Goal: Transaction & Acquisition: Register for event/course

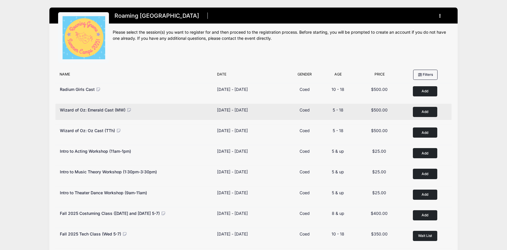
click at [419, 113] on button "Add to Cart" at bounding box center [425, 112] width 24 height 10
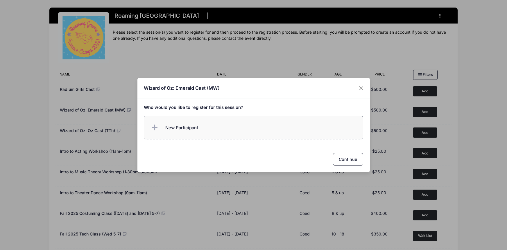
click at [258, 135] on label "New Participant" at bounding box center [253, 128] width 219 height 24
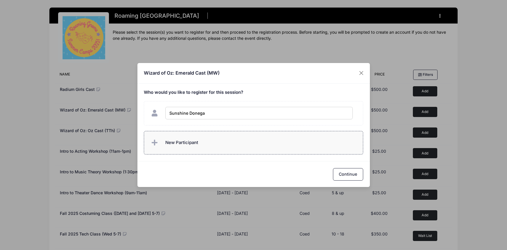
type input "[PERSON_NAME]"
click at [350, 175] on button "Continue" at bounding box center [348, 174] width 30 height 12
checkbox input "true"
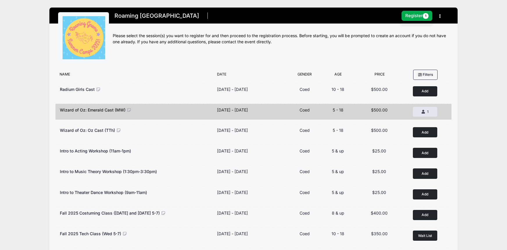
scroll to position [3, 0]
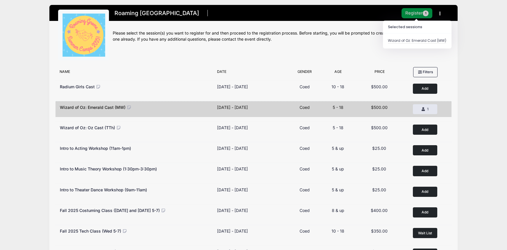
click at [422, 13] on button "Register 1" at bounding box center [417, 13] width 31 height 10
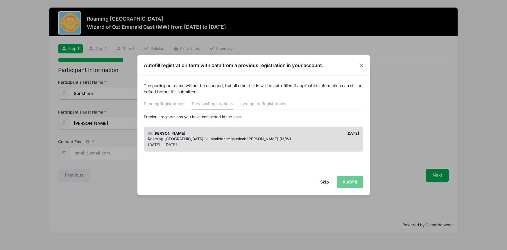
click at [174, 138] on span "Roaming [GEOGRAPHIC_DATA]" at bounding box center [176, 139] width 56 height 5
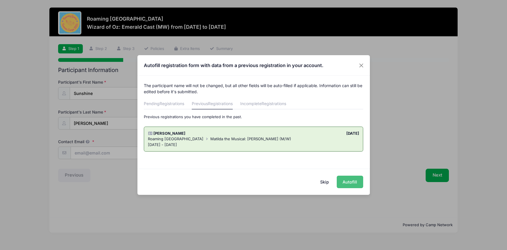
click at [350, 184] on button "Autofill" at bounding box center [350, 182] width 26 height 12
type input "[EMAIL_ADDRESS][DOMAIN_NAME]"
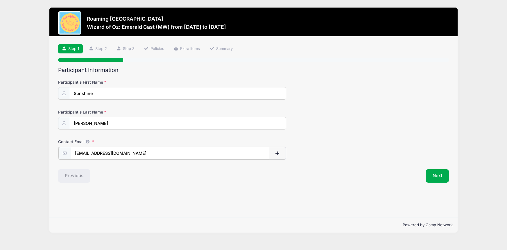
click at [278, 157] on button "button" at bounding box center [277, 153] width 17 height 12
click at [167, 182] on input "text" at bounding box center [154, 183] width 166 height 12
type input "[EMAIL_ADDRESS][DOMAIN_NAME]"
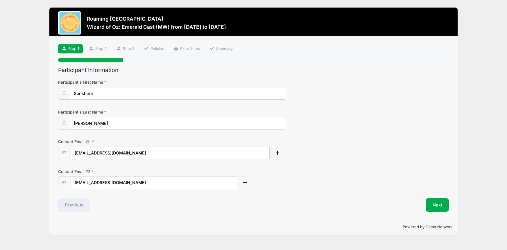
click at [158, 145] on div "Contact Email [EMAIL_ADDRESS][DOMAIN_NAME]" at bounding box center [253, 149] width 391 height 20
click at [152, 147] on div "[EMAIL_ADDRESS][DOMAIN_NAME]" at bounding box center [172, 153] width 228 height 13
type input "[EMAIL_ADDRESS][DOMAIN_NAME]"
click at [266, 216] on div "Step 1 /7 Step 1 Step 2 Step 3 Policies Extra Items Summary Participant Informa…" at bounding box center [253, 128] width 408 height 183
click at [435, 203] on button "Next" at bounding box center [438, 205] width 24 height 13
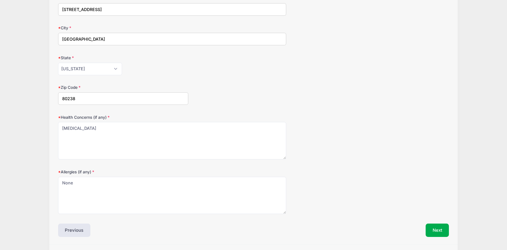
scroll to position [131, 0]
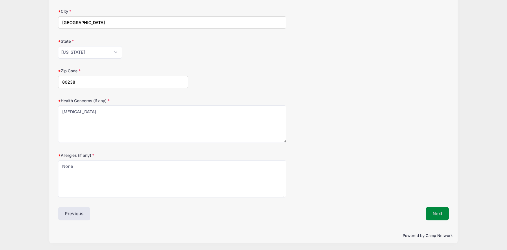
click at [443, 217] on button "Next" at bounding box center [438, 213] width 24 height 13
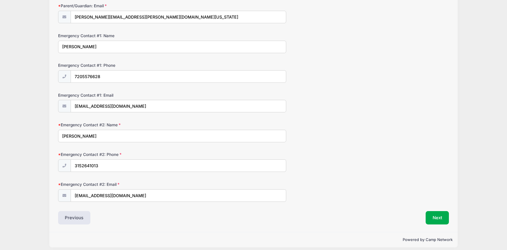
scroll to position [139, 0]
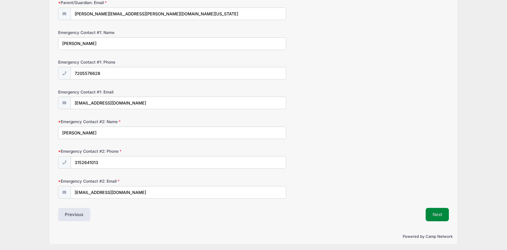
click at [430, 213] on button "Next" at bounding box center [438, 214] width 24 height 13
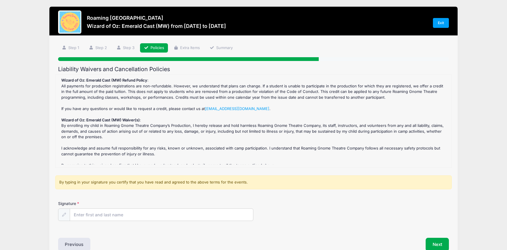
scroll to position [0, 0]
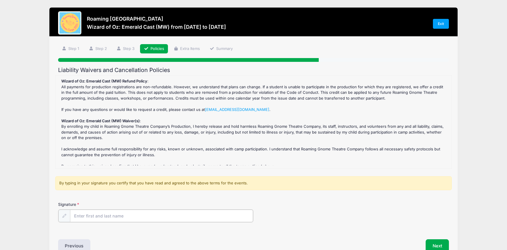
click at [169, 219] on input "Signature" at bounding box center [161, 216] width 183 height 12
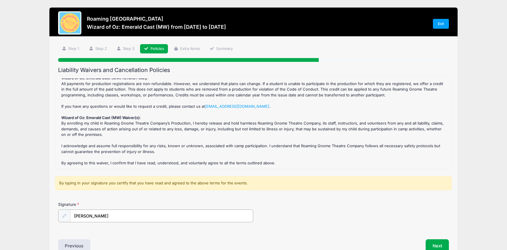
scroll to position [3, 0]
type input "[PERSON_NAME]"
click at [349, 111] on div "Wizard of Oz: Emerald Cast (MW) Refund Policy : All payments for production reg…" at bounding box center [253, 121] width 390 height 87
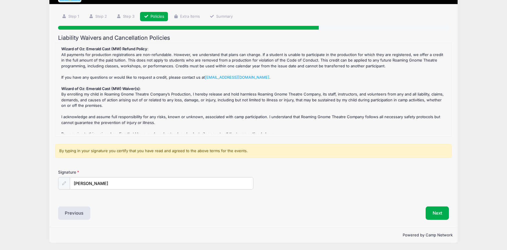
scroll to position [3, 0]
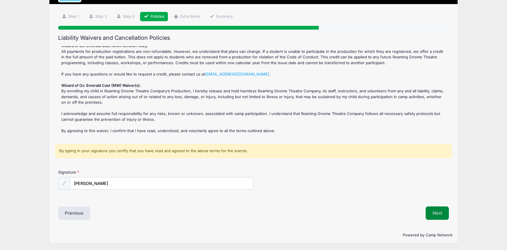
click at [435, 218] on button "Next" at bounding box center [438, 213] width 24 height 13
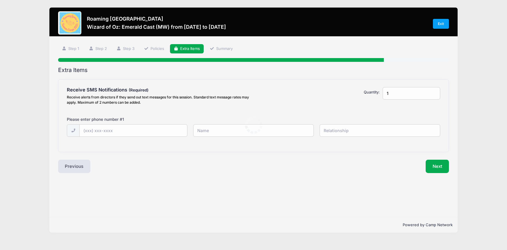
scroll to position [0, 0]
click at [129, 128] on input "text" at bounding box center [134, 131] width 108 height 12
type input "[PHONE_NUMBER]"
type input "[PERSON_NAME]"
click at [363, 135] on input "text" at bounding box center [380, 130] width 121 height 12
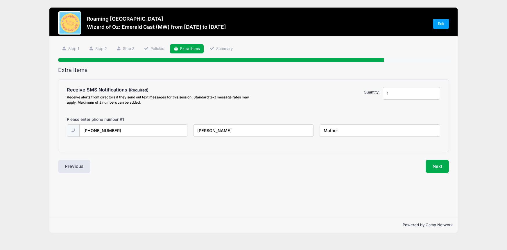
type input "Mother"
click at [408, 95] on input "1" at bounding box center [412, 93] width 58 height 12
type input "2"
click at [435, 92] on input "2" at bounding box center [412, 93] width 58 height 12
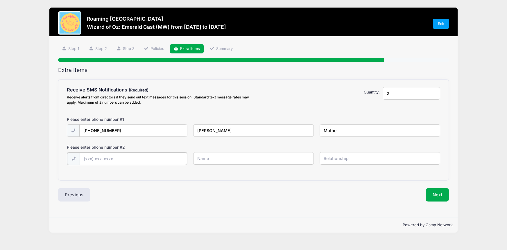
click at [117, 153] on input "text" at bounding box center [134, 159] width 108 height 12
type input "[PHONE_NUMBER]"
click at [232, 152] on div "Please enter phone number # 2" at bounding box center [159, 148] width 190 height 8
click at [224, 159] on input "text" at bounding box center [253, 158] width 121 height 12
type input "[PERSON_NAME]"
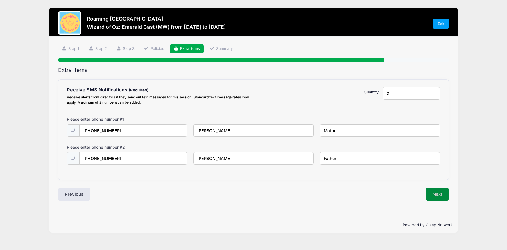
type input "Father"
click at [431, 196] on button "Next" at bounding box center [438, 194] width 24 height 13
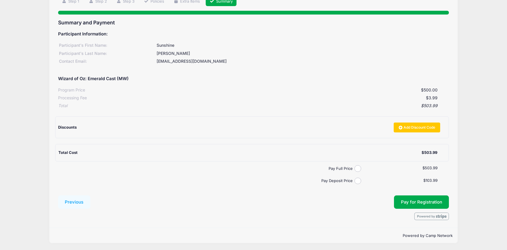
scroll to position [48, 0]
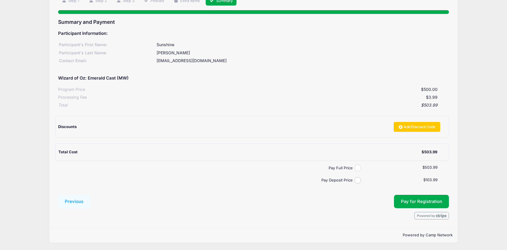
click at [360, 168] on input "Pay Full Price" at bounding box center [358, 168] width 7 height 7
radio input "true"
click at [412, 201] on span "Pay for Registration" at bounding box center [421, 201] width 41 height 5
